Goal: Information Seeking & Learning: Learn about a topic

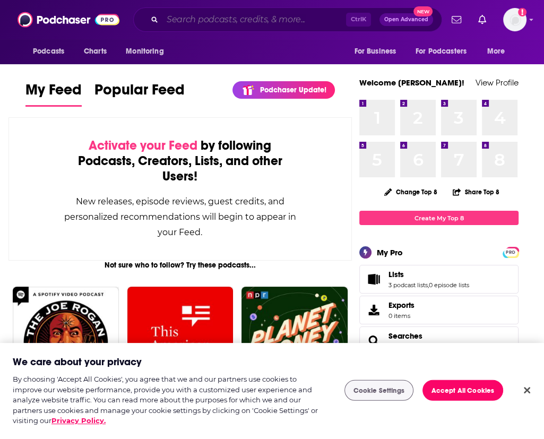
click at [304, 23] on input "Search podcasts, credits, & more..." at bounding box center [254, 19] width 184 height 17
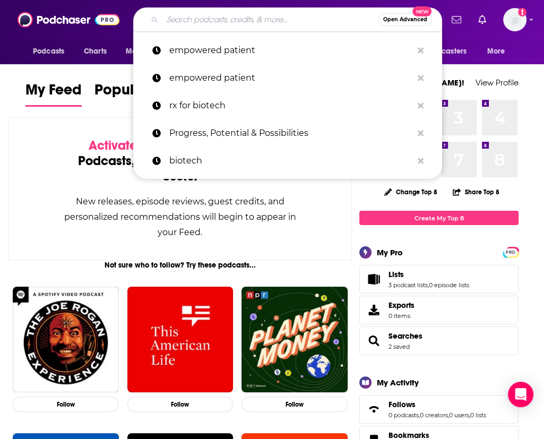
click at [304, 23] on input "Search podcasts, credits, & more..." at bounding box center [270, 19] width 216 height 17
click at [434, 19] on img "Logged in as lizrussopr1" at bounding box center [514, 19] width 23 height 23
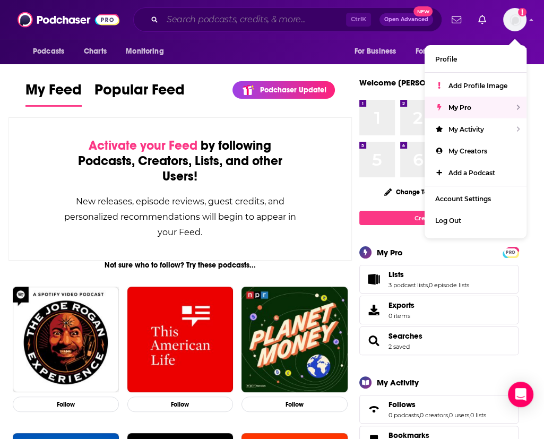
click at [257, 19] on input "Search podcasts, credits, & more..." at bounding box center [254, 19] width 184 height 17
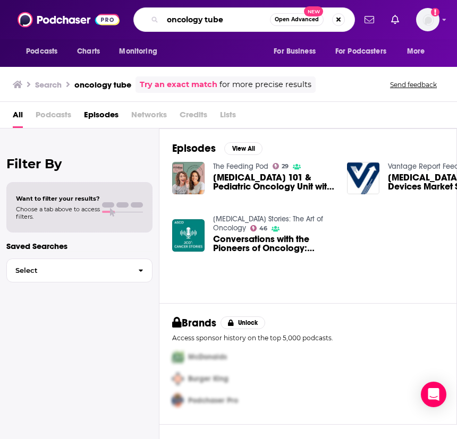
click at [202, 23] on input "oncology tube" at bounding box center [215, 19] width 107 height 17
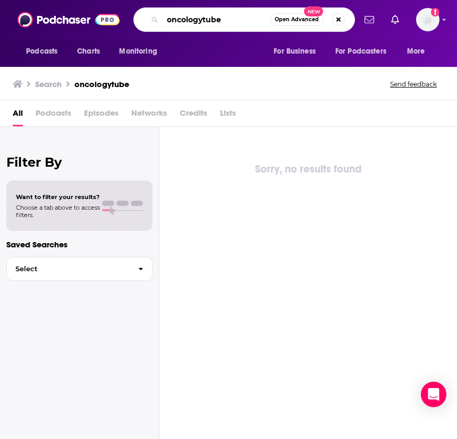
click at [215, 18] on input "oncologytube" at bounding box center [215, 19] width 107 height 17
type input "progress potential possibilities"
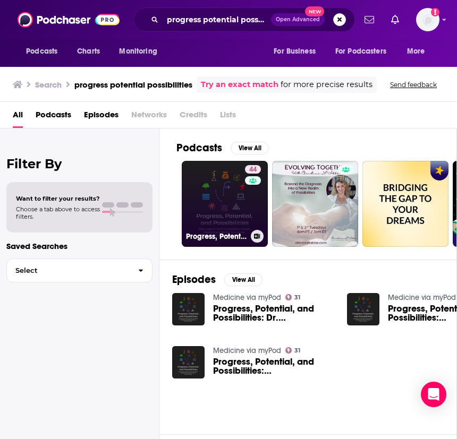
click at [210, 209] on link "44 Progress, Potential, and Possibilities Podcast / Show" at bounding box center [225, 204] width 86 height 86
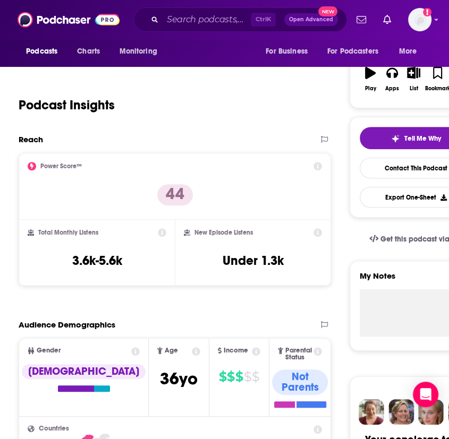
scroll to position [257, 0]
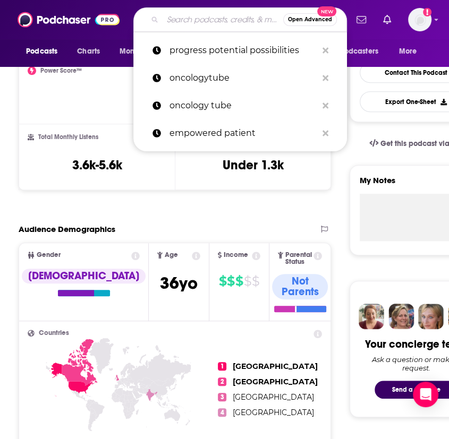
click at [194, 19] on input "Search podcasts, credits, & more..." at bounding box center [222, 19] width 121 height 17
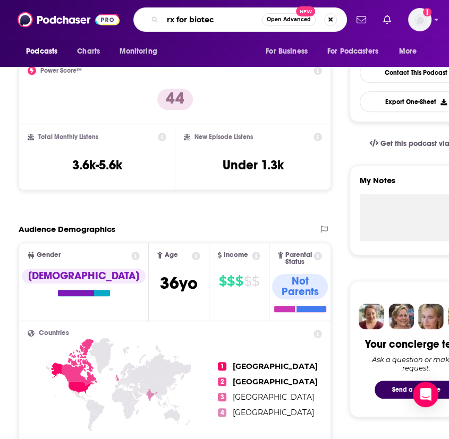
type input "rx for biotech"
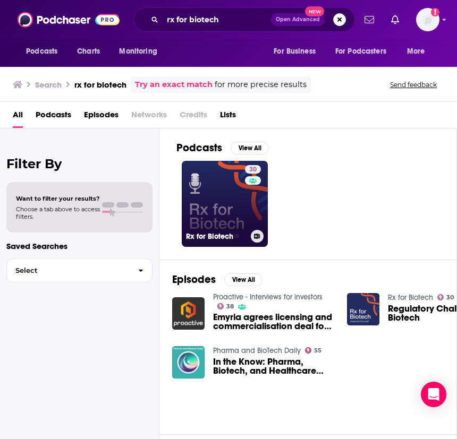
click at [242, 191] on link "30 Rx for Biotech" at bounding box center [225, 204] width 86 height 86
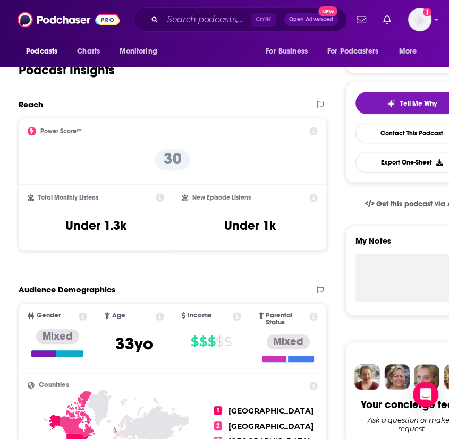
scroll to position [197, 0]
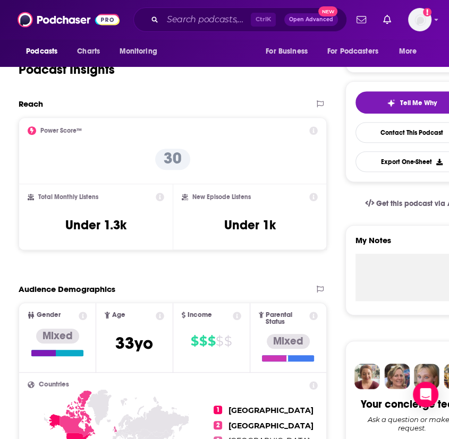
click at [318, 130] on icon at bounding box center [314, 130] width 8 height 8
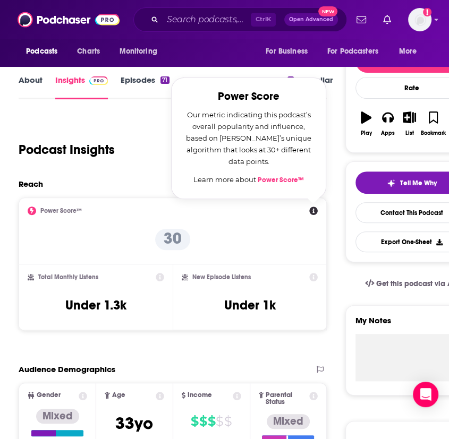
scroll to position [116, 0]
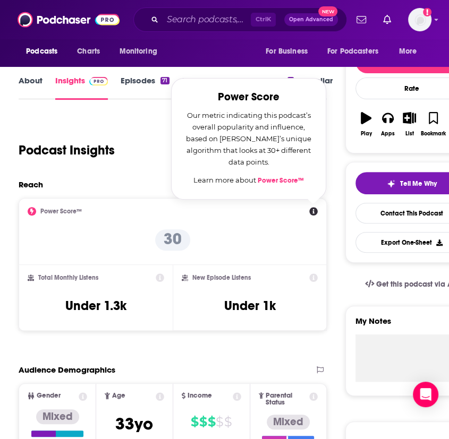
click at [285, 179] on link "Power Score™" at bounding box center [281, 180] width 46 height 8
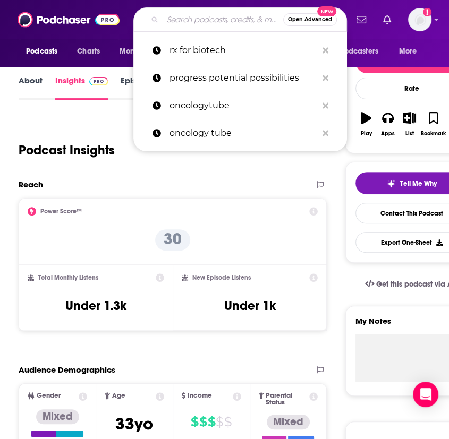
click at [192, 20] on input "Search podcasts, credits, & more..." at bounding box center [222, 19] width 121 height 17
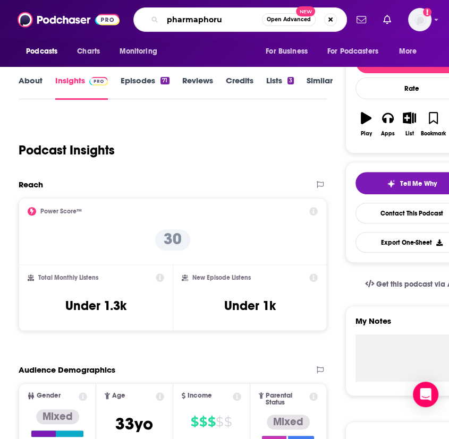
type input "pharmaphorum"
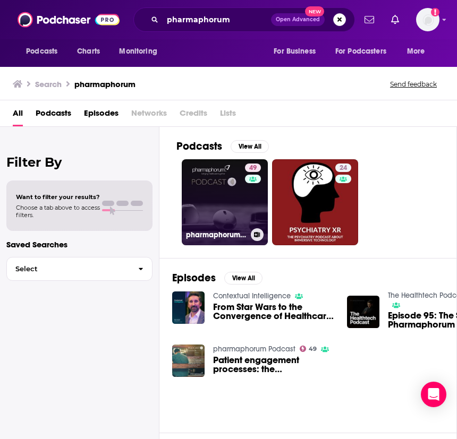
click at [205, 190] on link "49 pharmaphorum Podcast" at bounding box center [225, 202] width 86 height 86
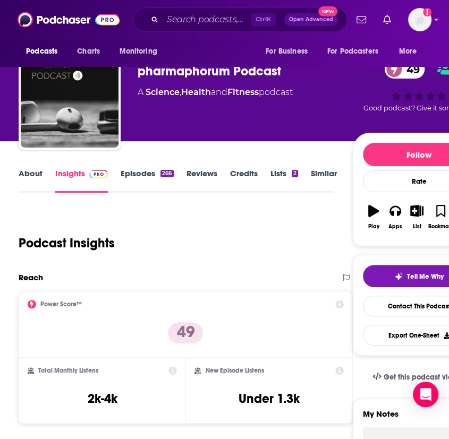
scroll to position [45, 0]
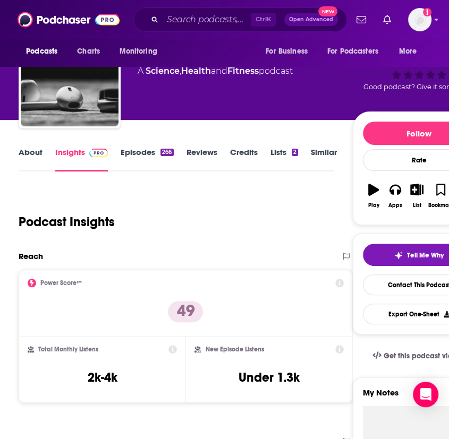
click at [193, 6] on div "Podcasts Charts Monitoring Ctrl K Open Advanced New For Business For Podcasters…" at bounding box center [224, 19] width 449 height 39
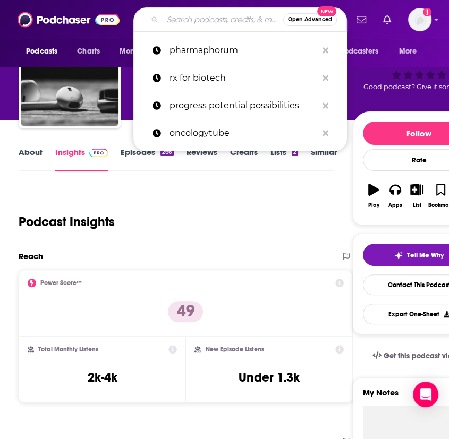
click at [193, 16] on input "Search podcasts, credits, & more..." at bounding box center [222, 19] width 121 height 17
type input "w"
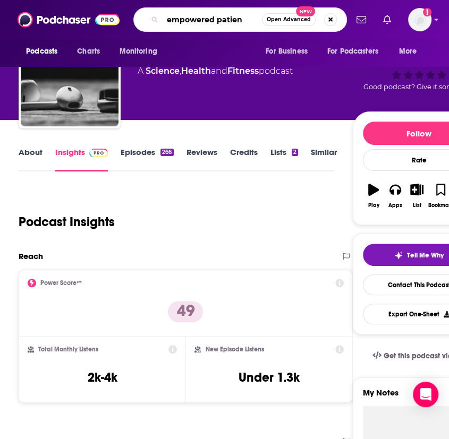
type input "empowered patient"
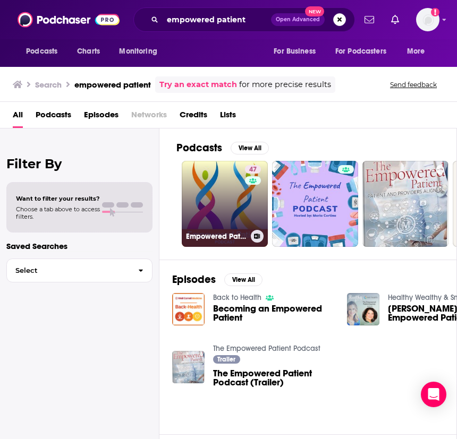
click at [223, 184] on link "47 Empowered Patient Podcast" at bounding box center [225, 204] width 86 height 86
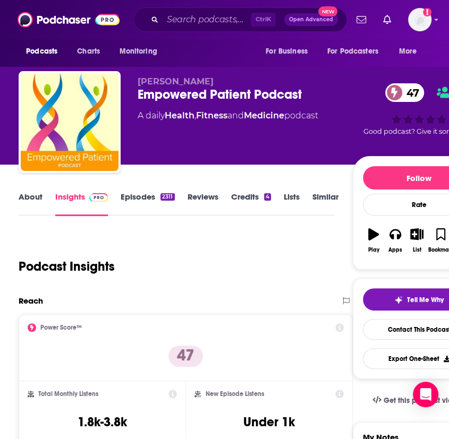
click at [339, 392] on icon at bounding box center [339, 394] width 8 height 8
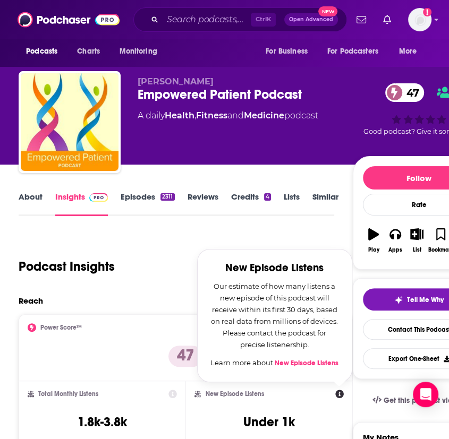
click at [173, 394] on icon at bounding box center [172, 394] width 8 height 8
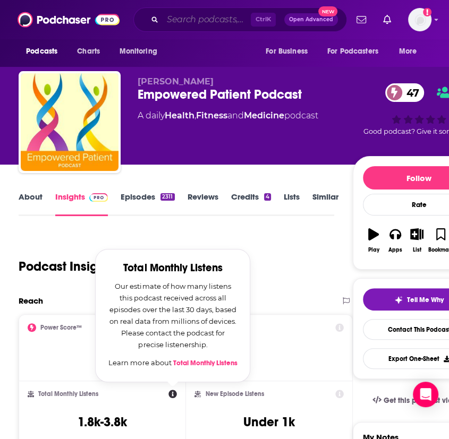
click at [178, 14] on input "Search podcasts, credits, & more..." at bounding box center [206, 19] width 88 height 17
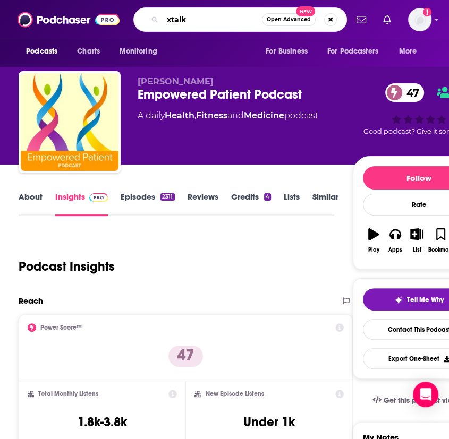
type input "xtalks"
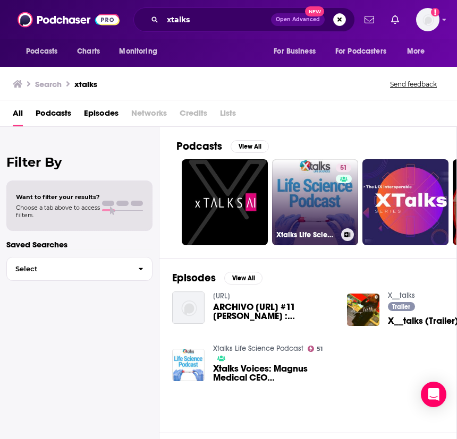
click at [304, 195] on link "51 Xtalks Life Science Podcast" at bounding box center [315, 202] width 86 height 86
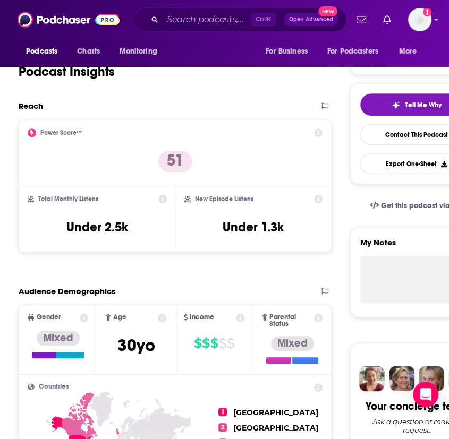
scroll to position [195, 0]
